Goal: Communication & Community: Answer question/provide support

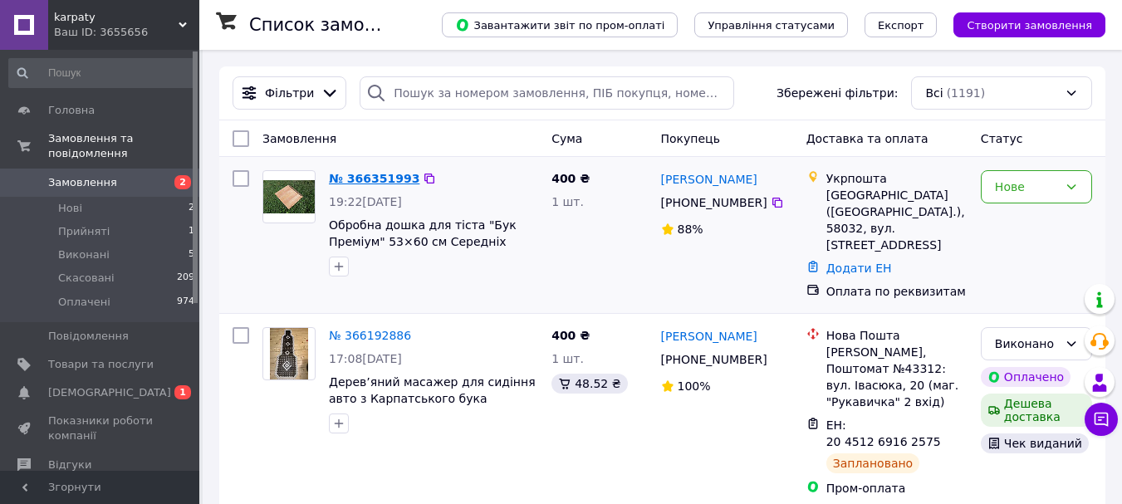
click at [375, 175] on link "№ 366351993" at bounding box center [374, 178] width 91 height 13
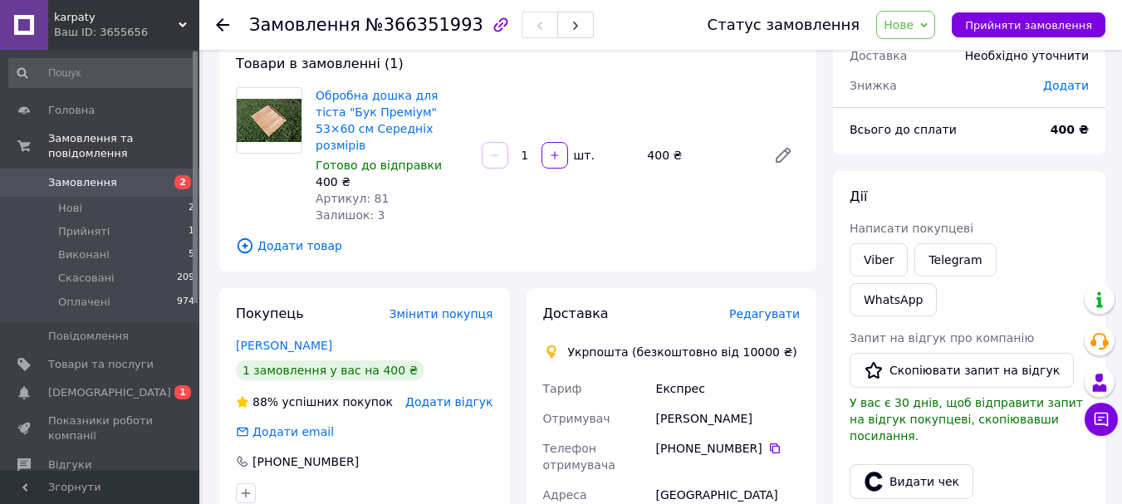
scroll to position [166, 0]
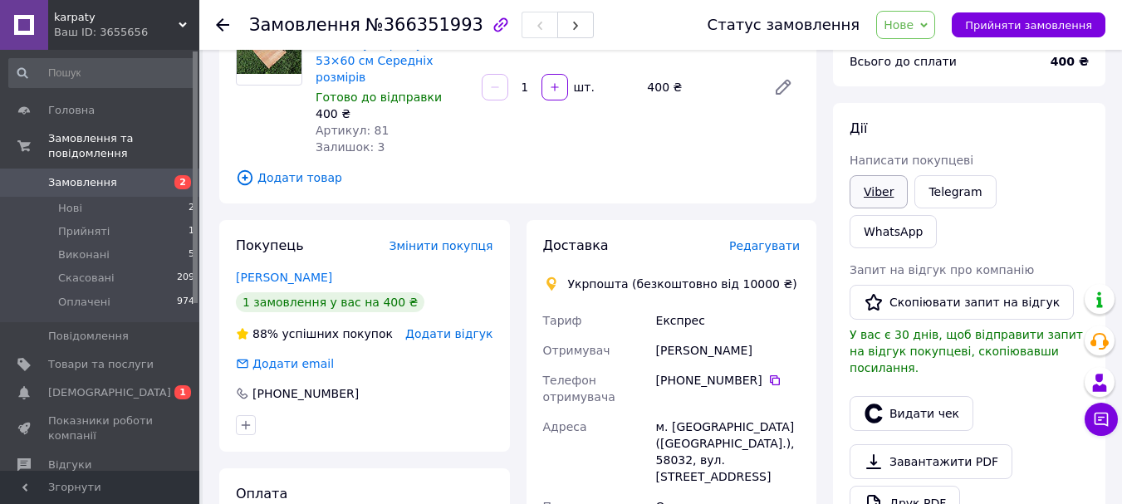
click at [866, 198] on link "Viber" at bounding box center [879, 191] width 58 height 33
click at [953, 192] on link "Telegram" at bounding box center [954, 191] width 81 height 33
click at [370, 61] on link "Обробна дошка для тіста "Бук Преміум" 53×60 см Середніх розмірів" at bounding box center [377, 52] width 123 height 63
click at [1104, 424] on icon at bounding box center [1101, 419] width 17 height 17
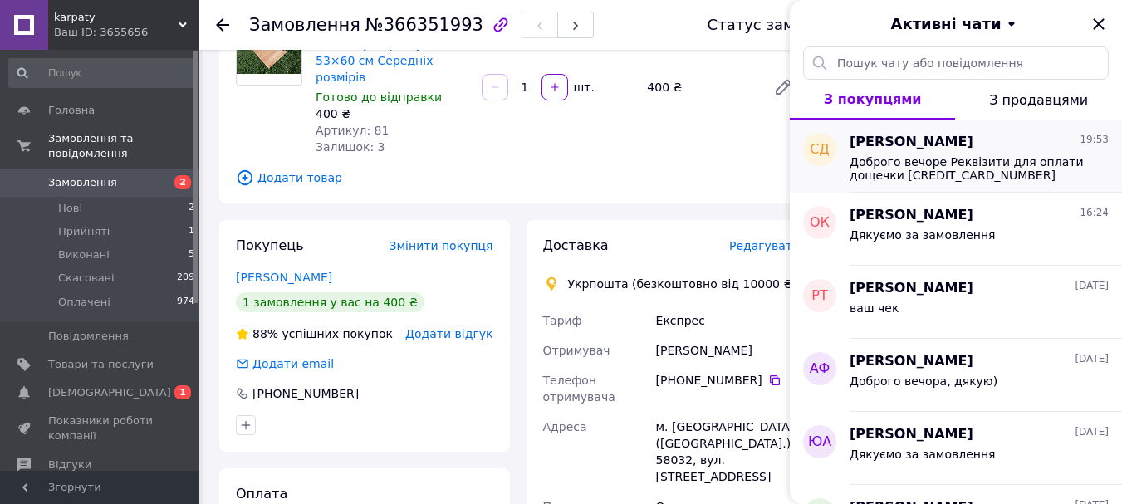
click at [864, 168] on span "Доброго вечоре Реквізити для оплати дощечки 5134355705814529 Мартинюк Дмитро 40…" at bounding box center [968, 168] width 236 height 27
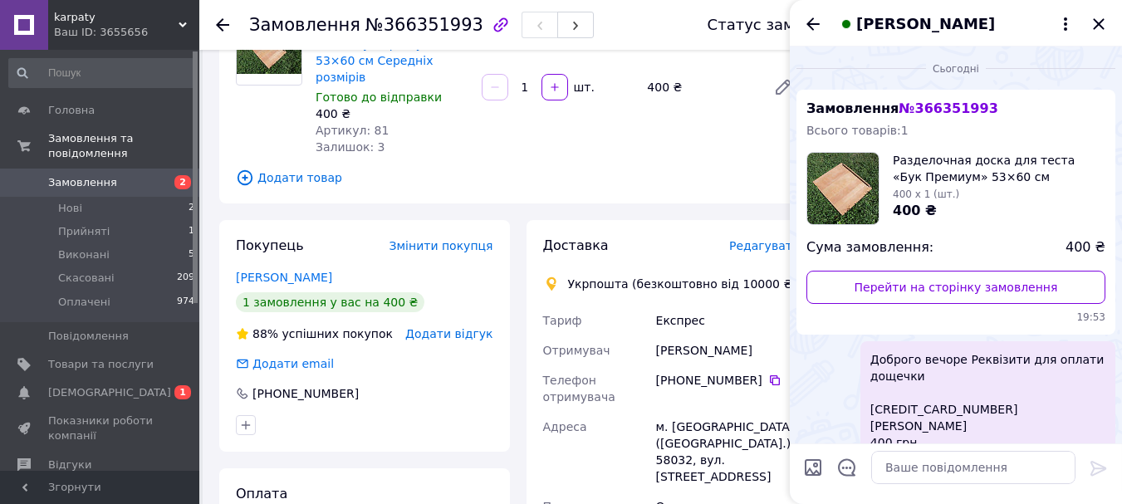
scroll to position [42, 0]
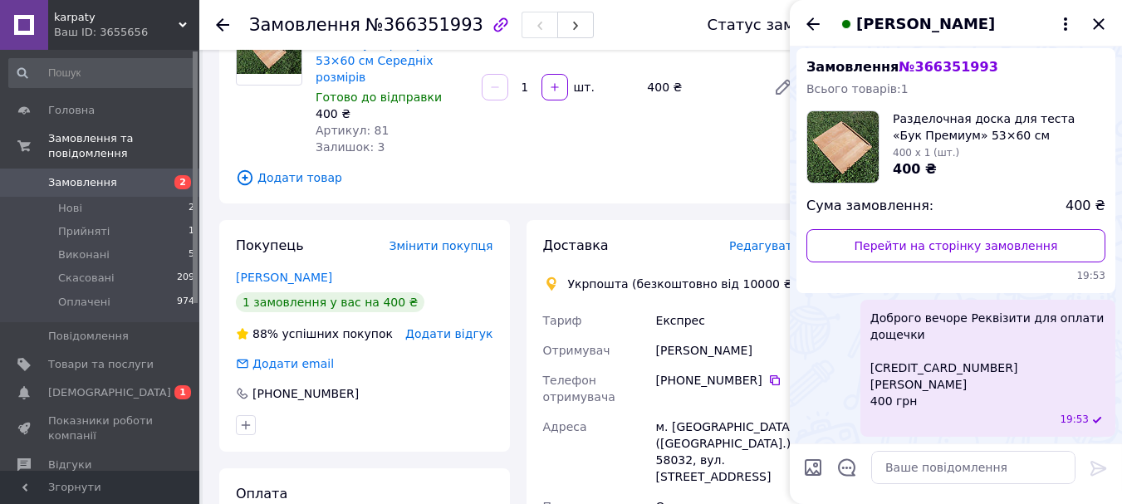
drag, startPoint x: 906, startPoint y: 382, endPoint x: 940, endPoint y: 346, distance: 49.3
click at [940, 346] on span "Доброго вечоре Реквізити для оплати дощечки 5134355705814529 Мартинюк Дмитро 40…" at bounding box center [987, 360] width 235 height 100
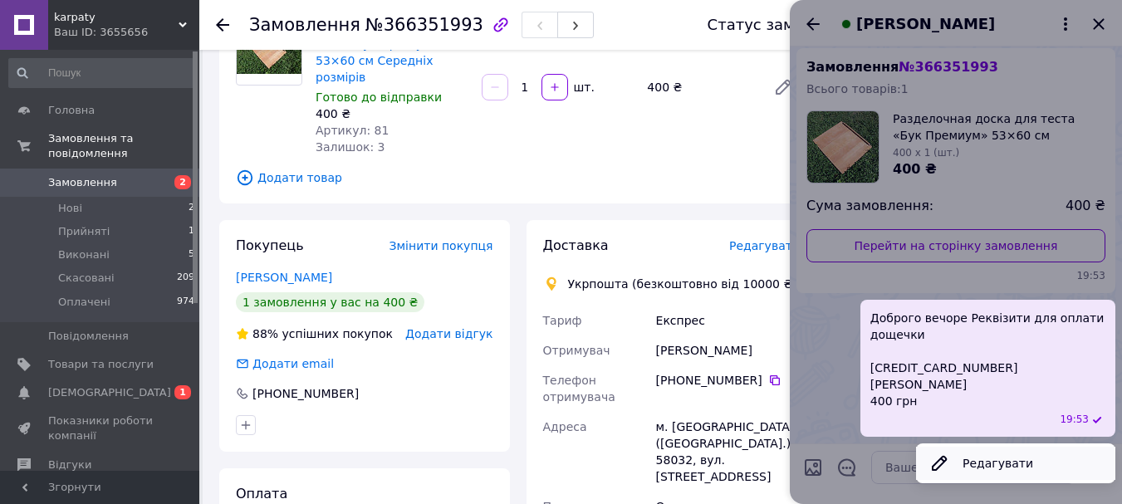
click at [992, 463] on button "Редагувати" at bounding box center [1015, 463] width 199 height 33
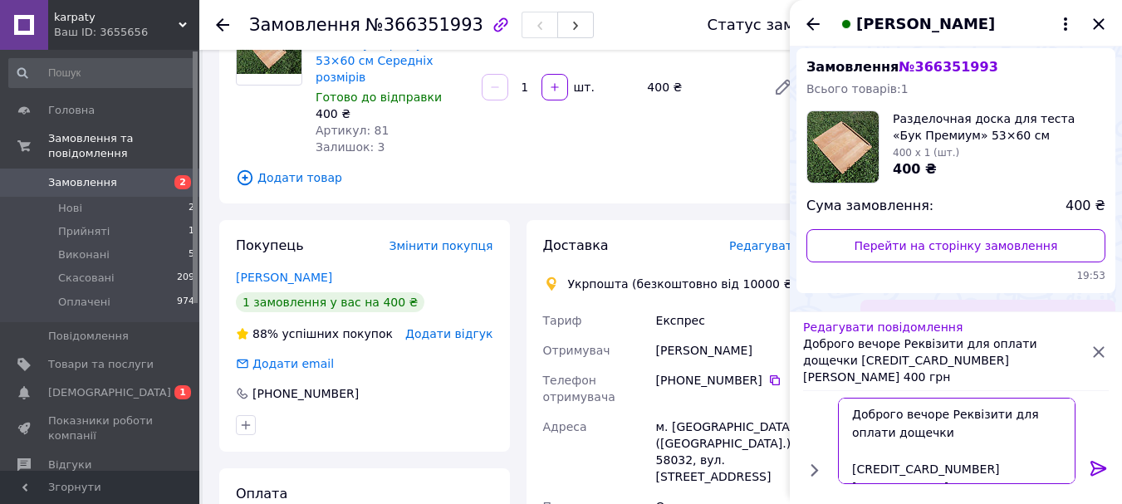
click at [941, 414] on textarea "Доброго вечоре Реквізити для оплати дощечки 5134355705814529 Мартинюк Дмитро 40…" at bounding box center [957, 441] width 238 height 86
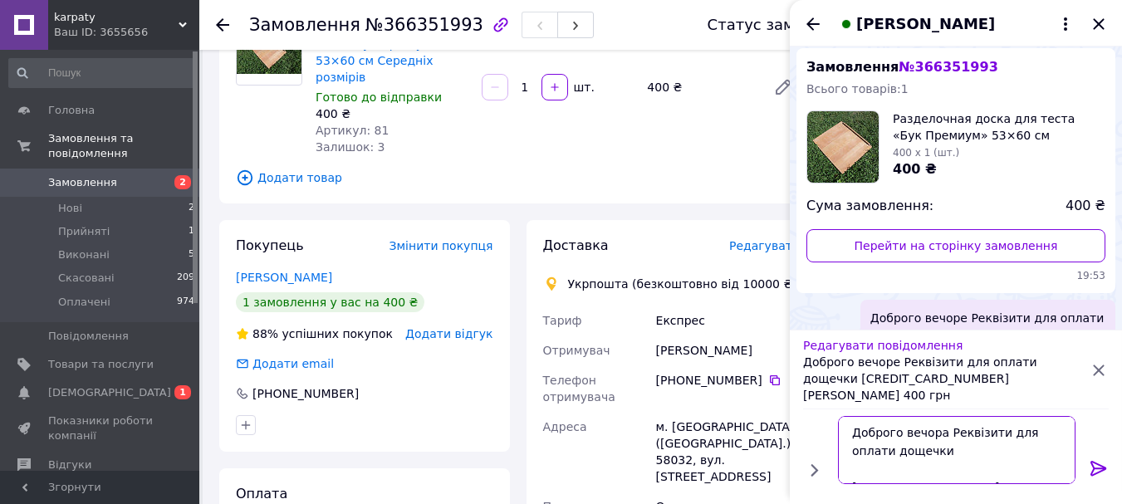
type textarea "Доброго вечора Реквізити для оплати дощечки 5134355705814529 Мартинюк Дмитро 40…"
click at [1093, 465] on icon at bounding box center [1098, 468] width 16 height 15
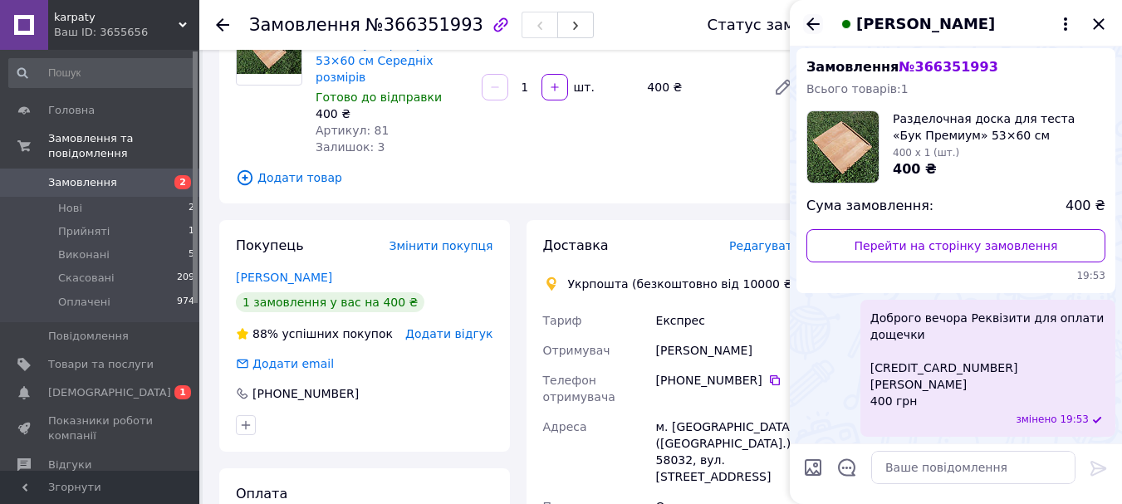
click at [809, 21] on icon "Назад" at bounding box center [813, 24] width 20 height 20
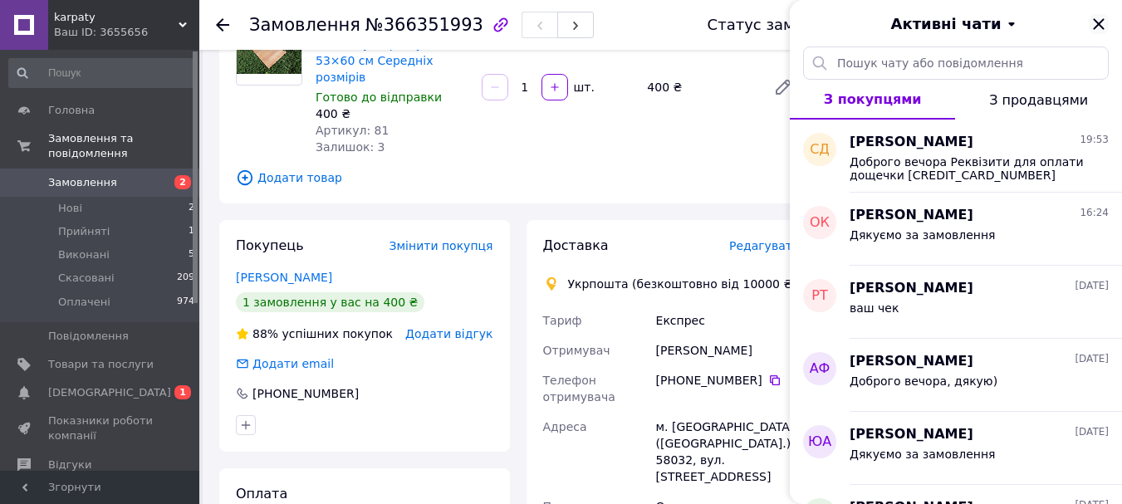
click at [1099, 22] on icon "Закрити" at bounding box center [1099, 24] width 20 height 20
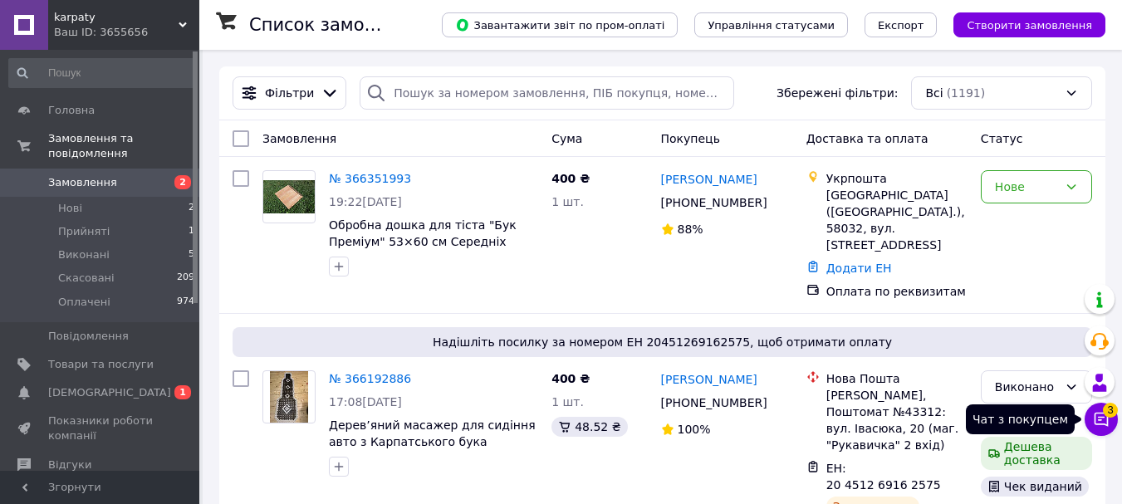
click at [1109, 419] on icon at bounding box center [1101, 419] width 17 height 17
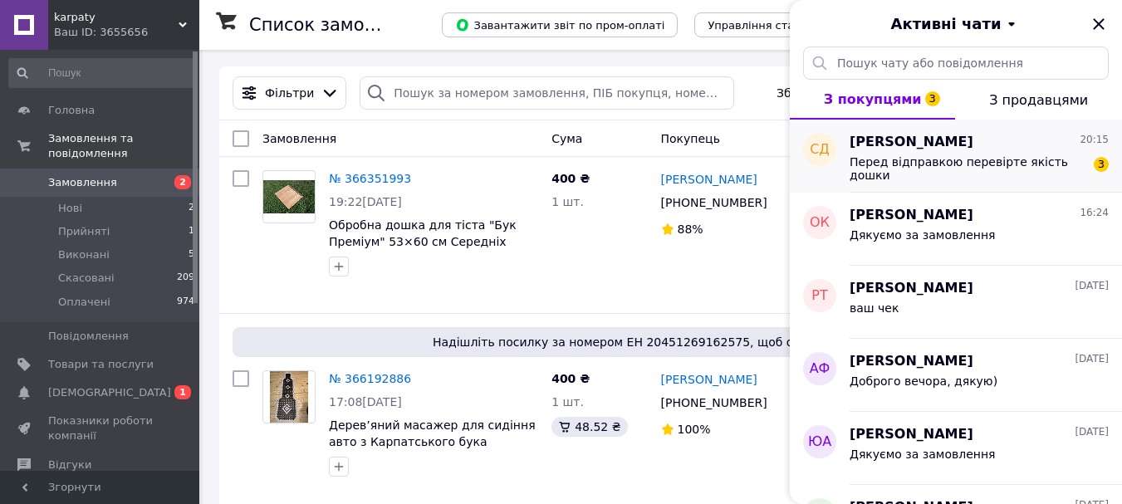
click at [905, 164] on span "Перед відправкою перевірте якість дошки" at bounding box center [968, 168] width 236 height 27
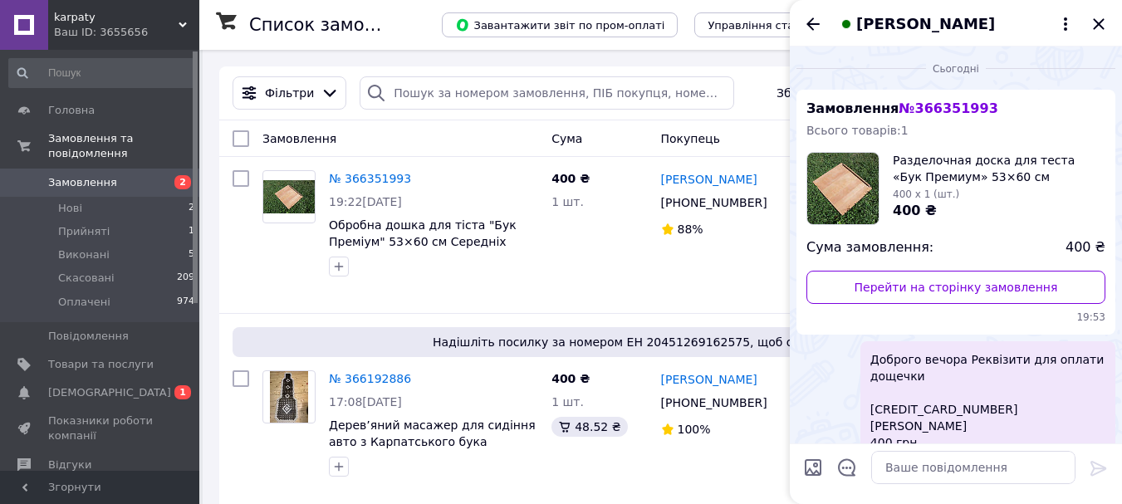
scroll to position [190, 0]
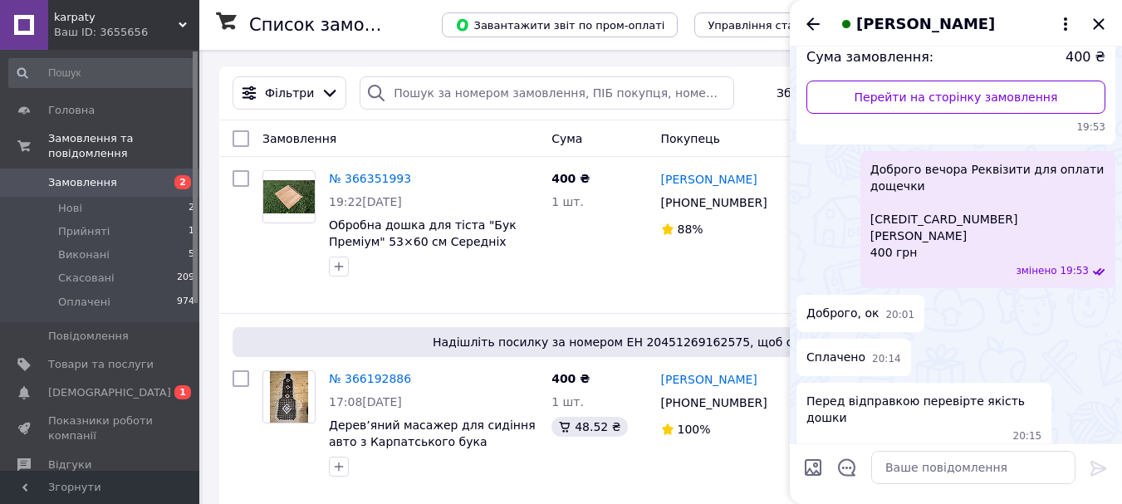
click at [942, 443] on div at bounding box center [956, 473] width 332 height 61
click at [928, 472] on textarea at bounding box center [973, 467] width 204 height 33
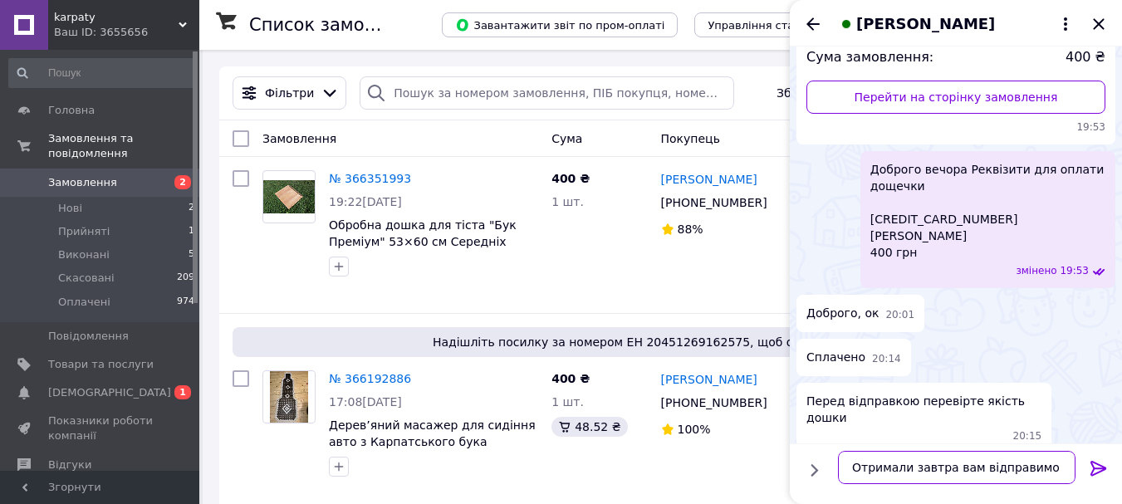
type textarea "Отримали завтра вам відправимо"
click at [1106, 470] on icon at bounding box center [1099, 468] width 20 height 20
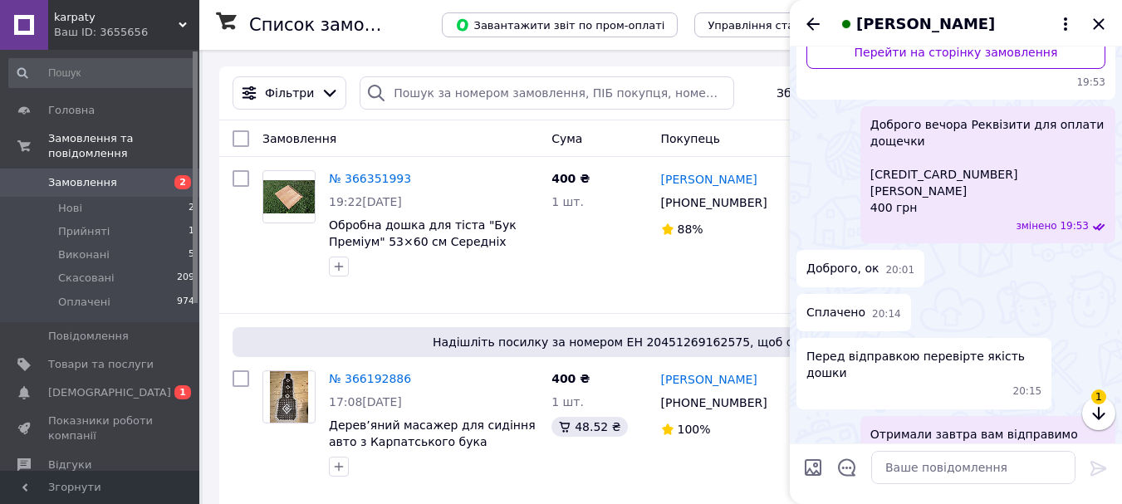
scroll to position [388, 0]
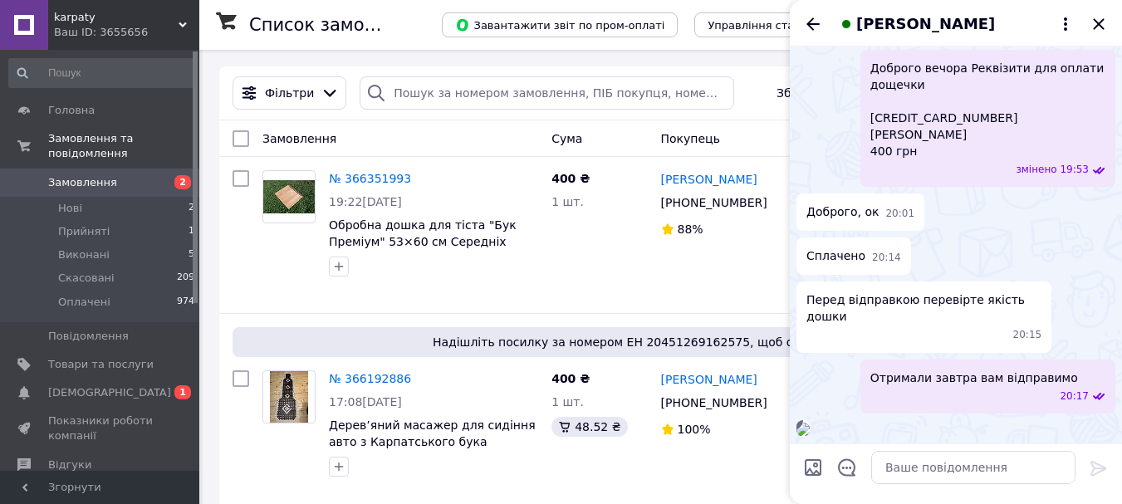
click at [810, 423] on img at bounding box center [802, 429] width 13 height 13
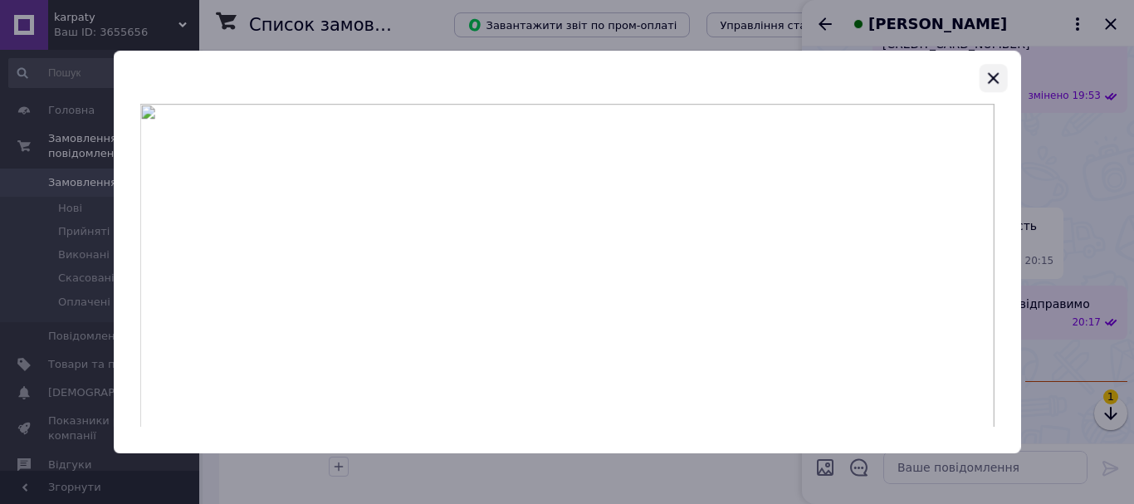
click at [992, 76] on icon "button" at bounding box center [993, 77] width 11 height 11
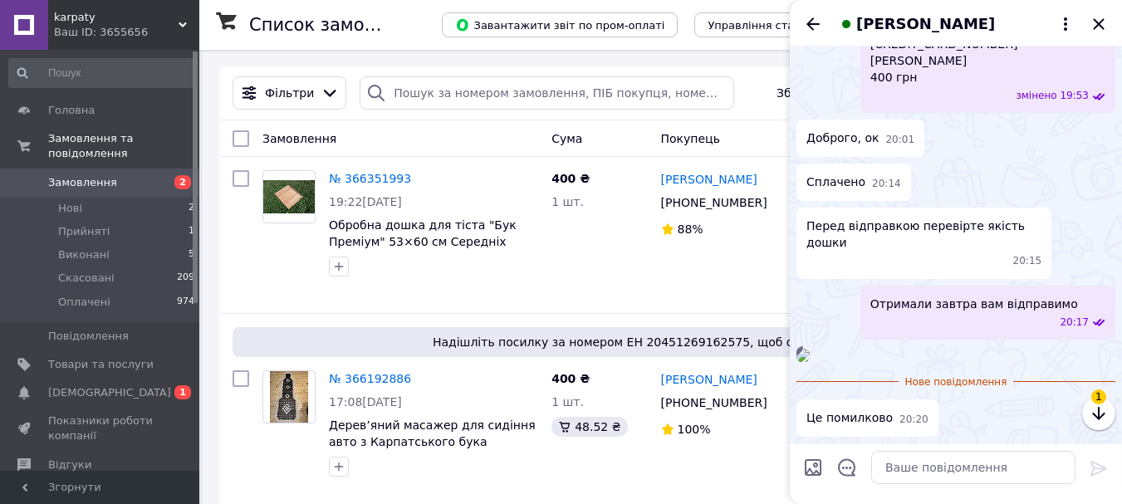
scroll to position [565, 0]
click at [911, 469] on textarea at bounding box center [973, 467] width 204 height 33
click at [383, 174] on link "№ 366351993" at bounding box center [370, 178] width 82 height 13
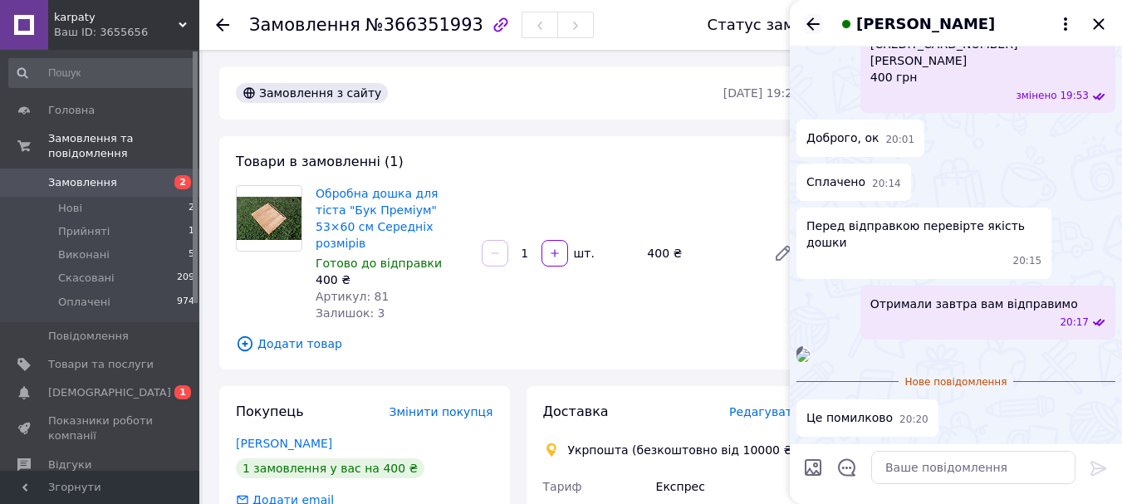
click at [809, 18] on icon "Назад" at bounding box center [813, 24] width 20 height 20
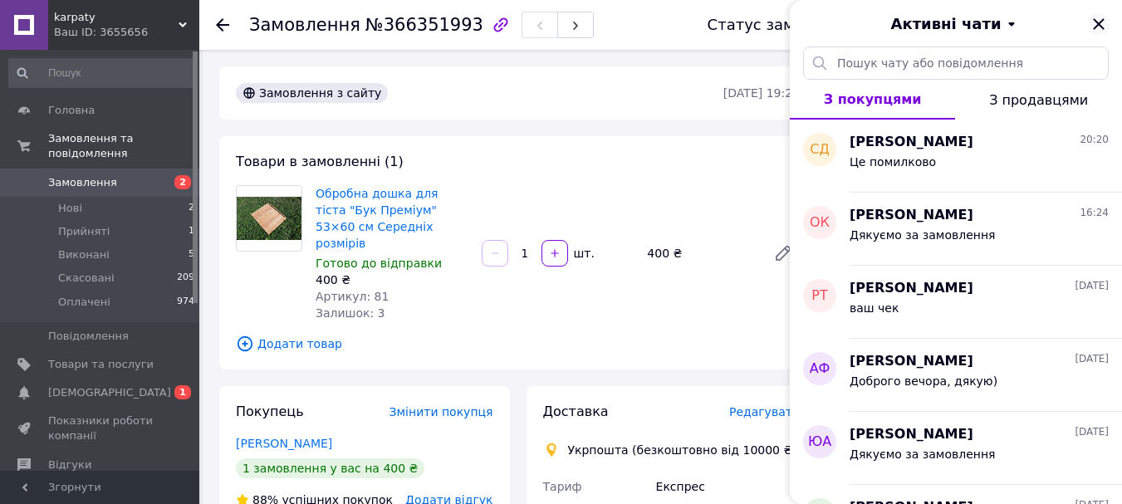
click at [1098, 22] on icon "Закрити" at bounding box center [1099, 24] width 20 height 20
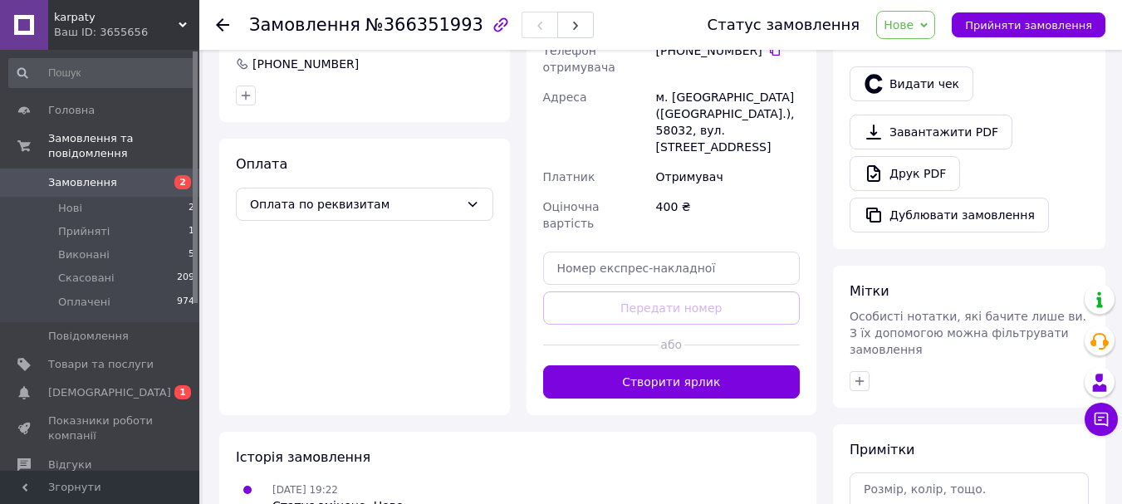
scroll to position [498, 0]
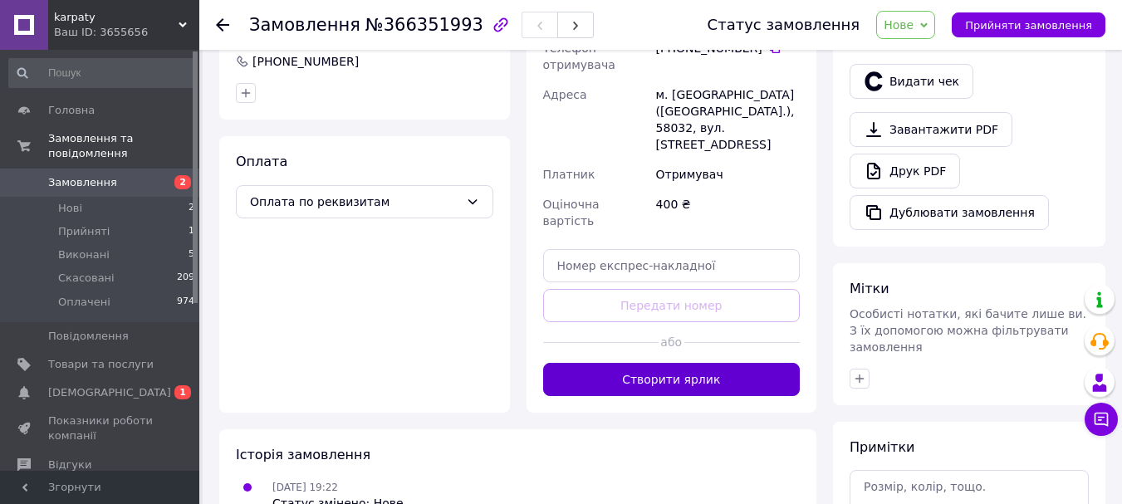
click at [689, 363] on button "Створити ярлик" at bounding box center [671, 379] width 257 height 33
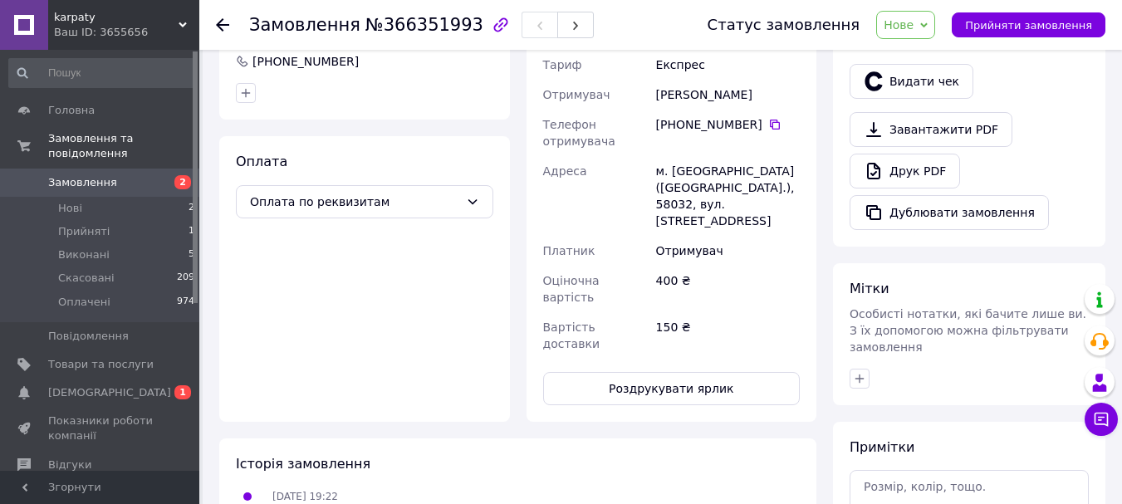
drag, startPoint x: 699, startPoint y: 306, endPoint x: 615, endPoint y: 115, distance: 209.7
click at [615, 115] on div "Телефон отримувача" at bounding box center [596, 133] width 113 height 47
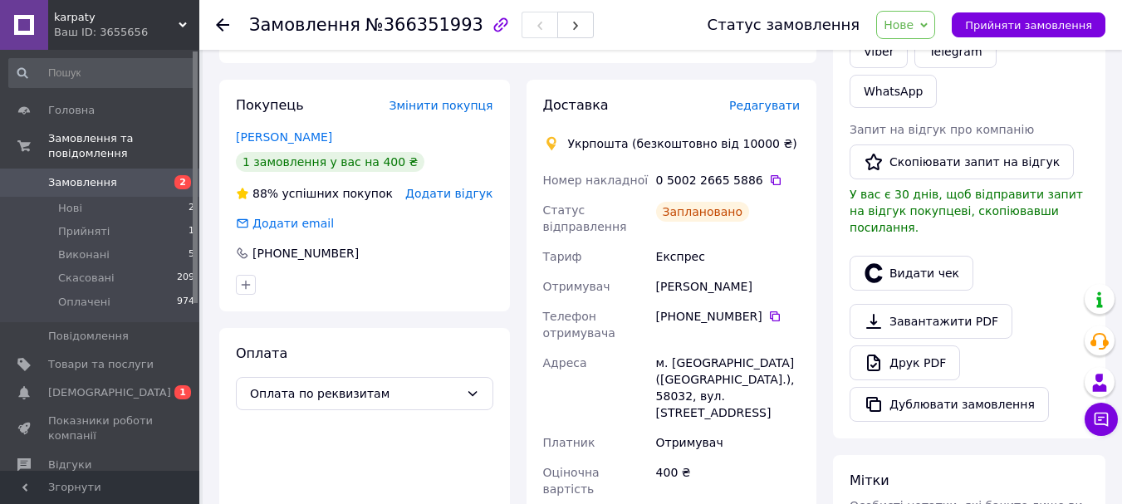
scroll to position [249, 0]
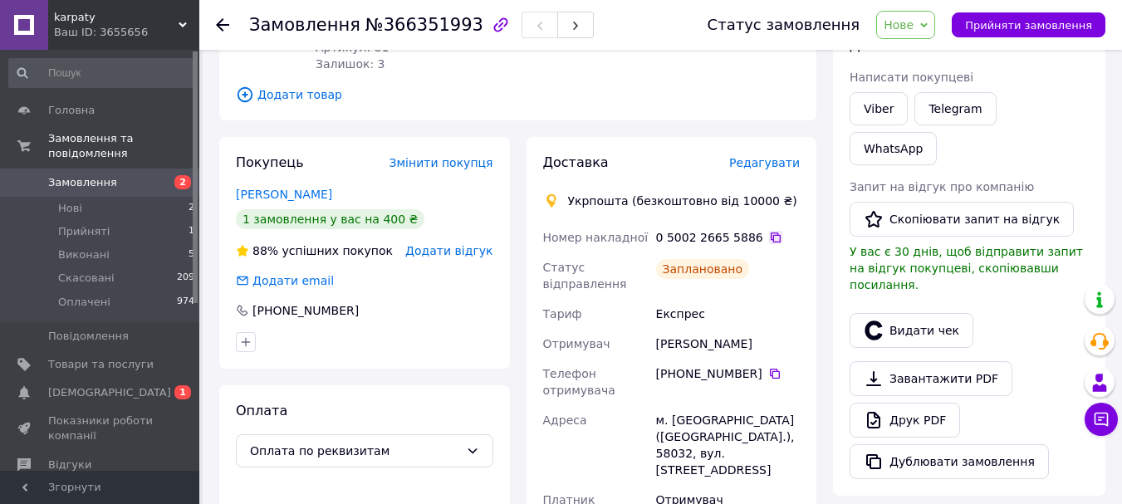
click at [769, 231] on icon at bounding box center [775, 237] width 13 height 13
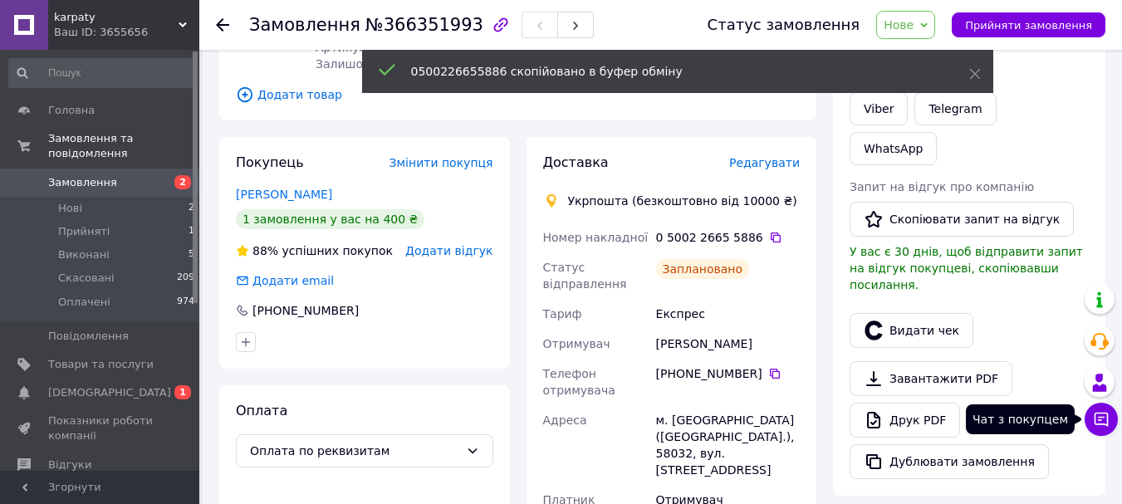
click at [1105, 424] on icon at bounding box center [1102, 420] width 14 height 14
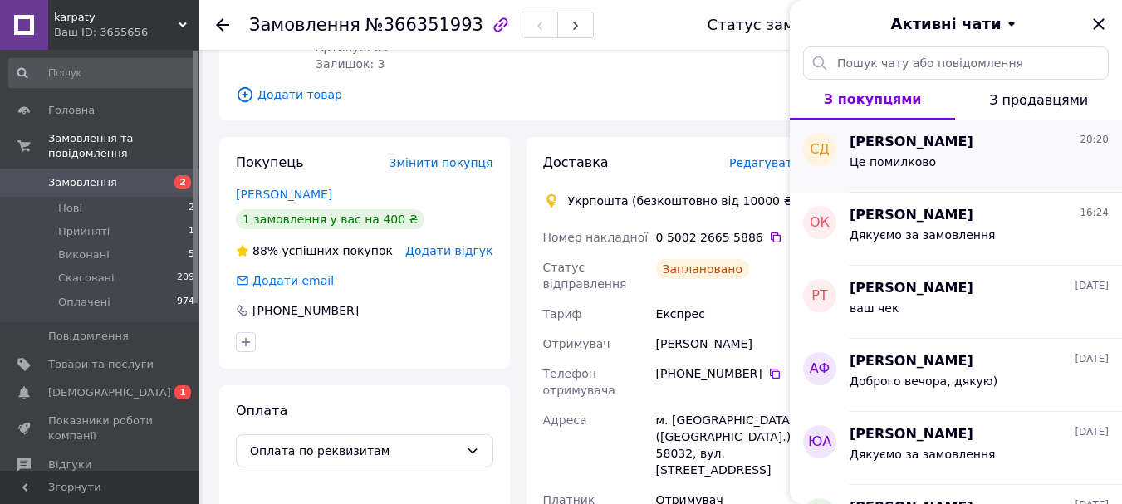
click at [903, 159] on span "Це помилково" at bounding box center [893, 161] width 86 height 13
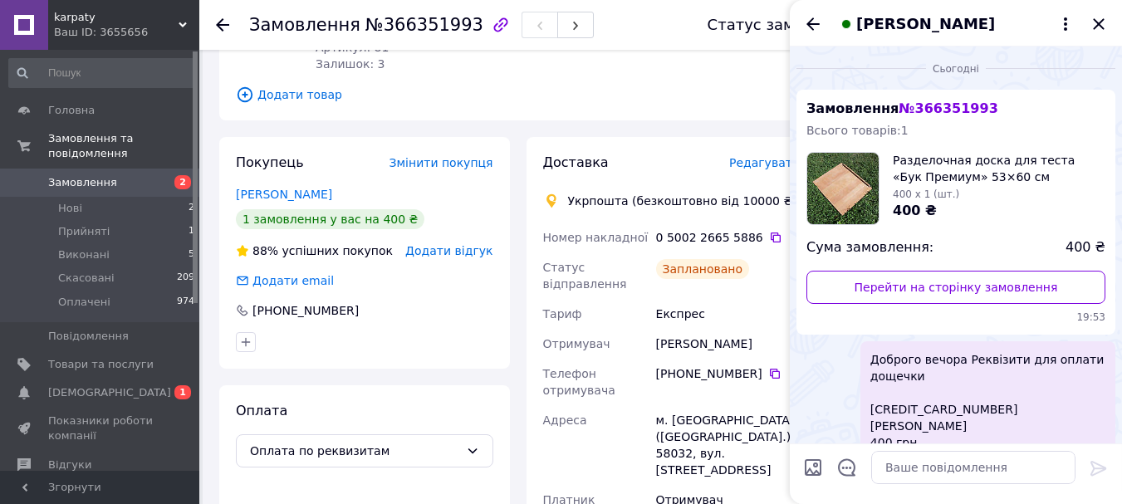
scroll to position [432, 0]
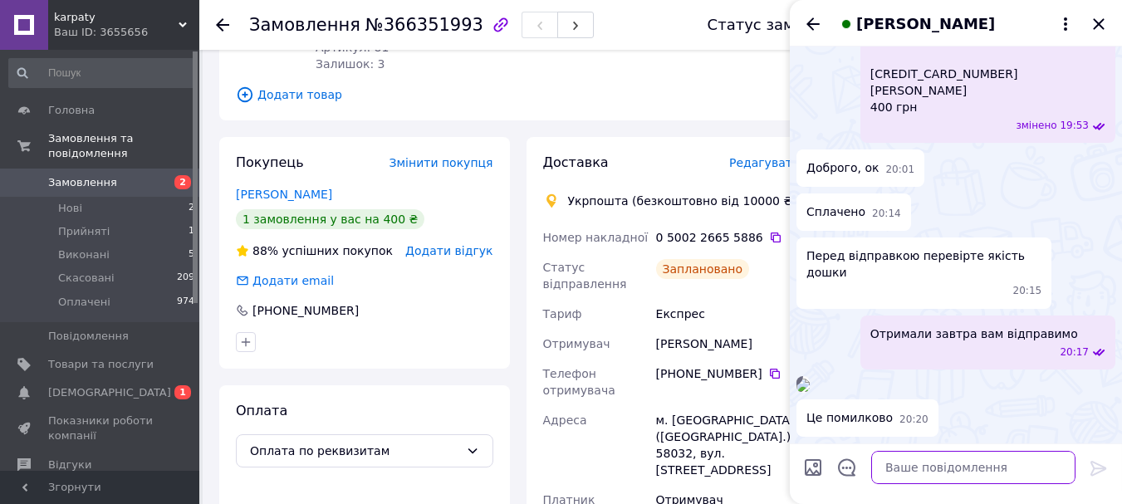
click at [923, 473] on textarea at bounding box center [973, 467] width 204 height 33
paste textarea "0500226655886"
type textarea "0500226655886 Це буде ваша накладна"
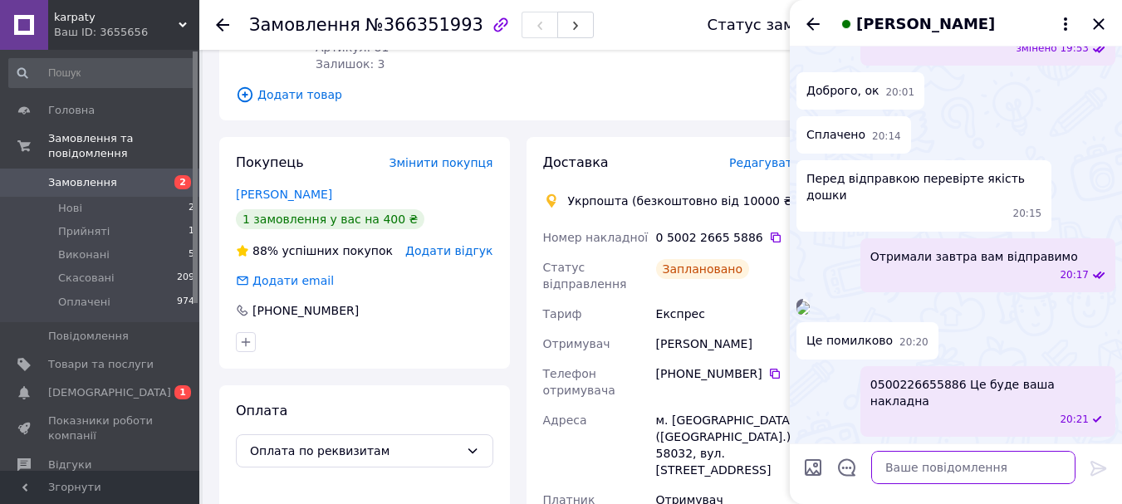
scroll to position [595, 0]
click at [811, 20] on icon "Назад" at bounding box center [812, 23] width 13 height 12
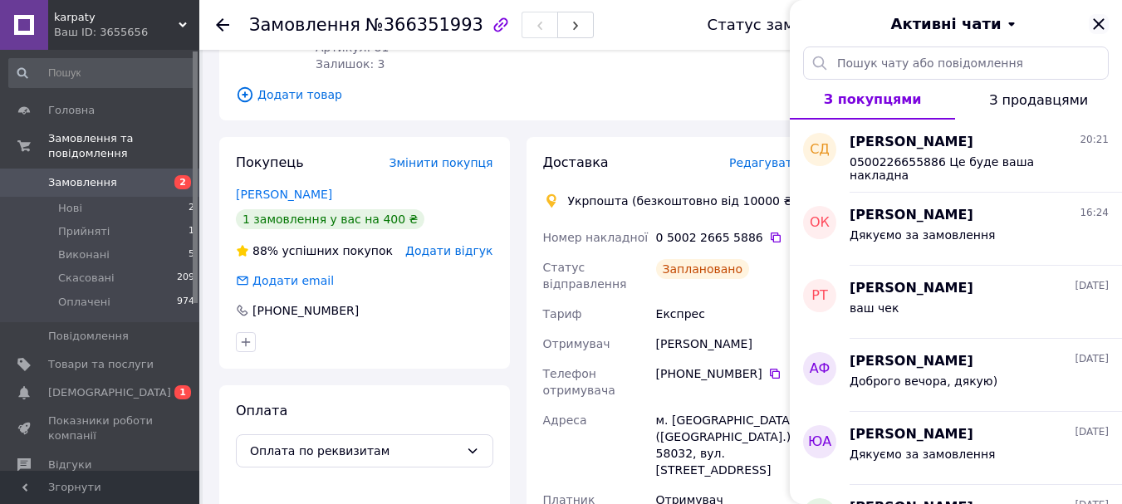
click at [1104, 22] on icon "Закрити" at bounding box center [1099, 24] width 20 height 20
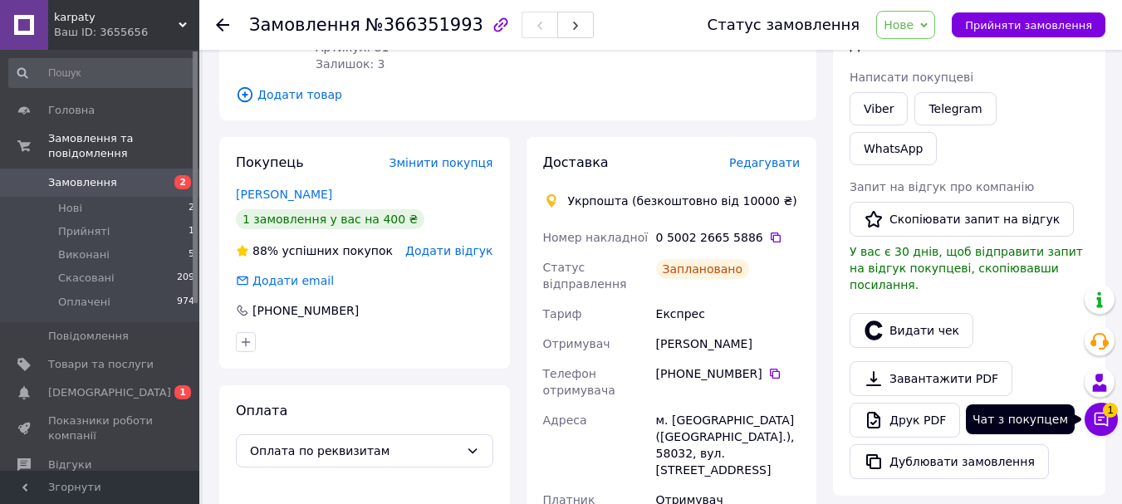
click at [1104, 411] on span "1" at bounding box center [1110, 410] width 15 height 15
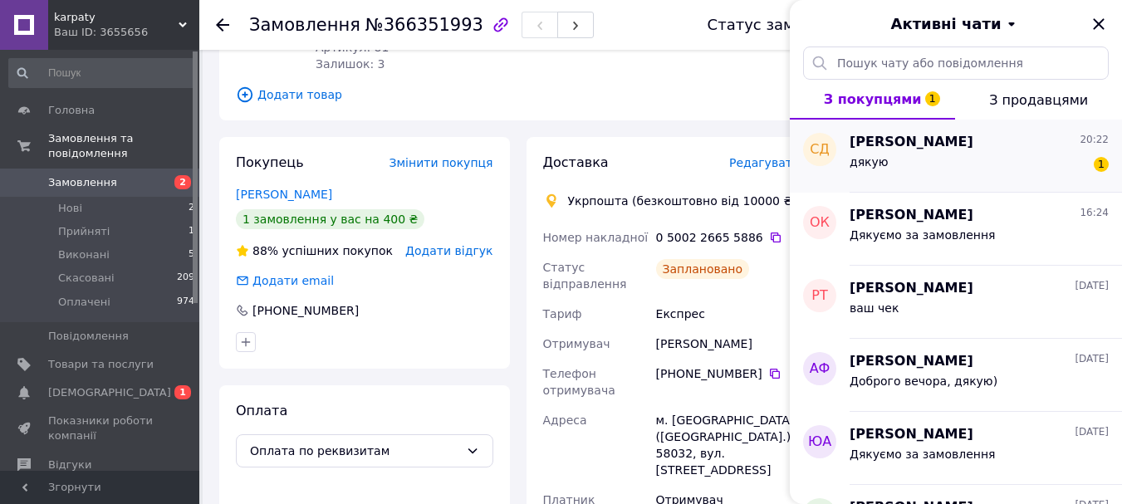
click at [957, 165] on div "дякую 1" at bounding box center [979, 165] width 259 height 27
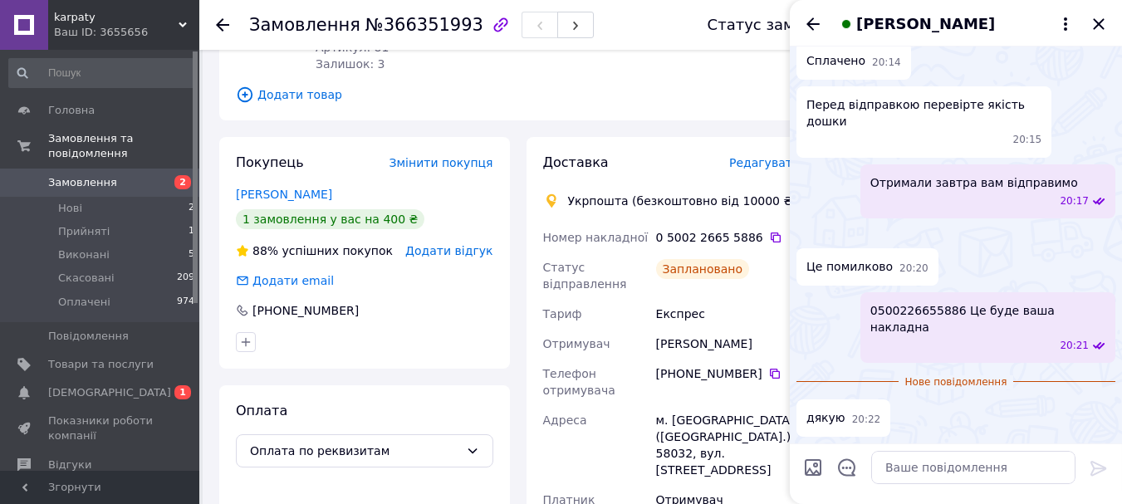
scroll to position [669, 0]
